Goal: Task Accomplishment & Management: Manage account settings

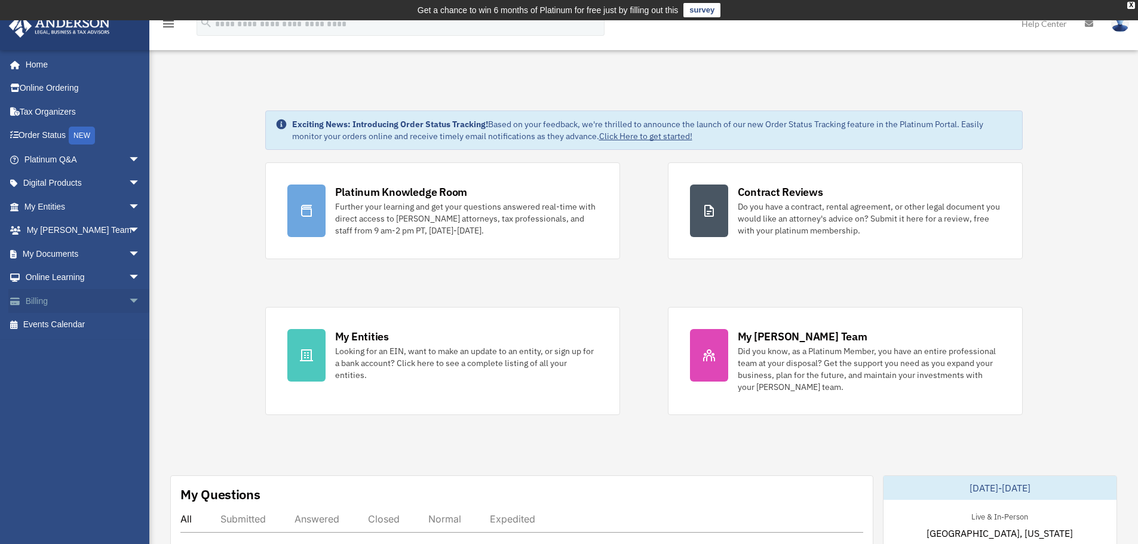
click at [59, 303] on link "Billing arrow_drop_down" at bounding box center [83, 301] width 150 height 24
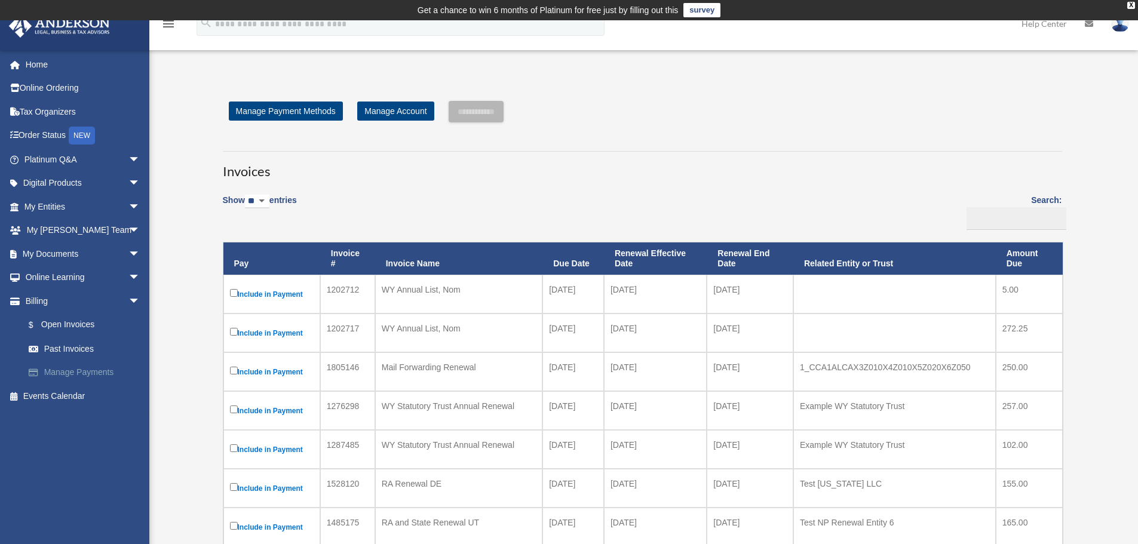
click at [63, 373] on link "Manage Payments" at bounding box center [88, 373] width 142 height 24
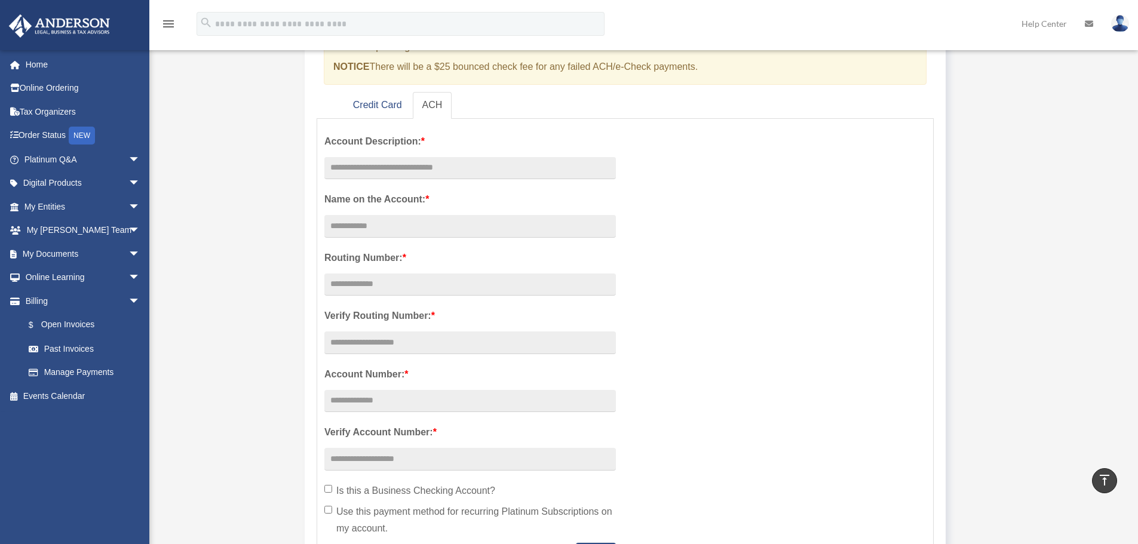
scroll to position [68, 0]
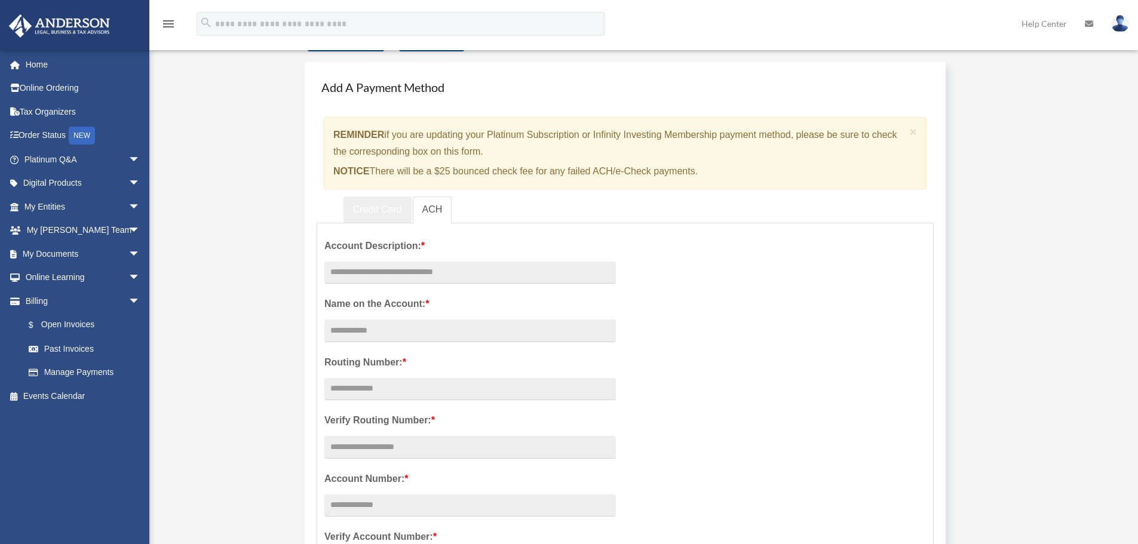
click at [362, 210] on link "Credit Card" at bounding box center [378, 210] width 68 height 27
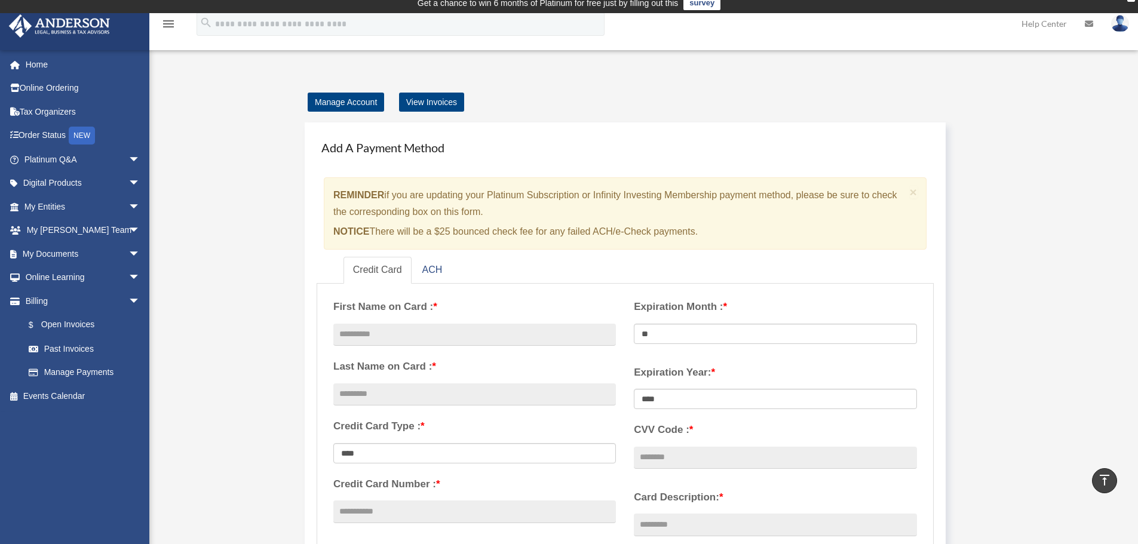
scroll to position [0, 0]
